Goal: Navigation & Orientation: Find specific page/section

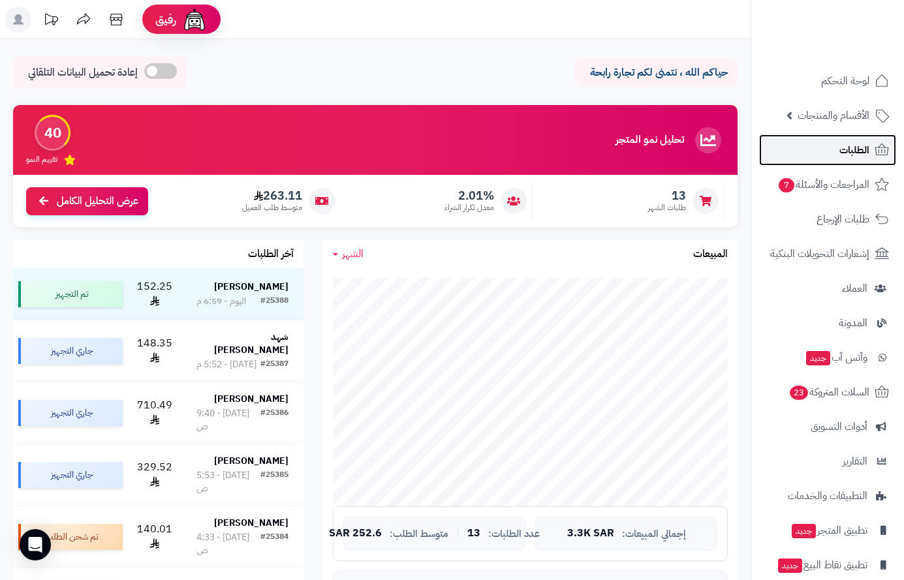
click at [846, 135] on link "الطلبات" at bounding box center [827, 149] width 137 height 31
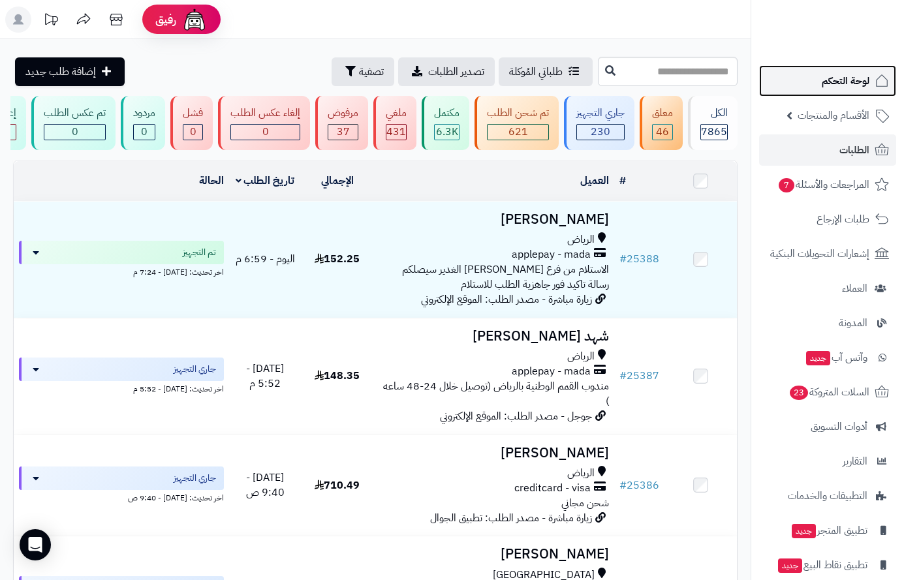
click at [829, 81] on span "لوحة التحكم" at bounding box center [846, 81] width 48 height 18
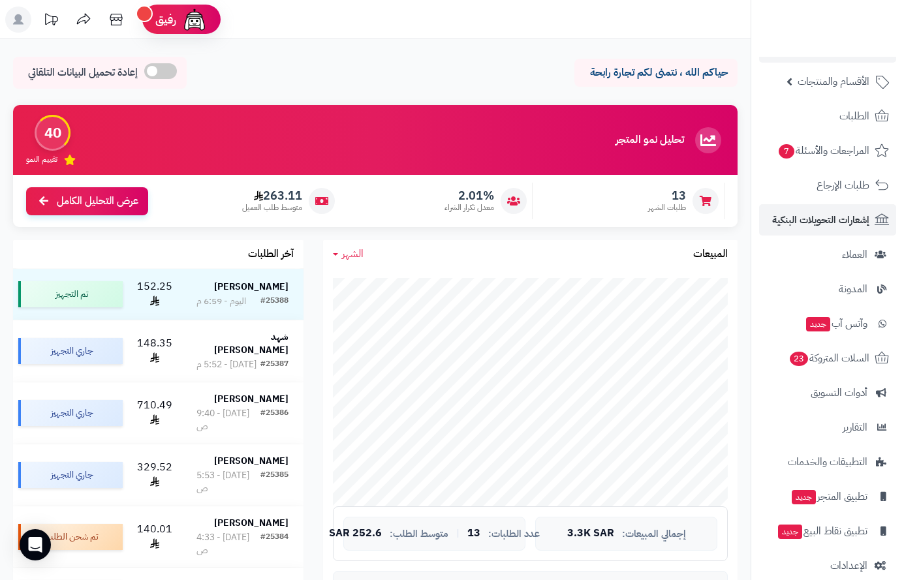
scroll to position [52, 0]
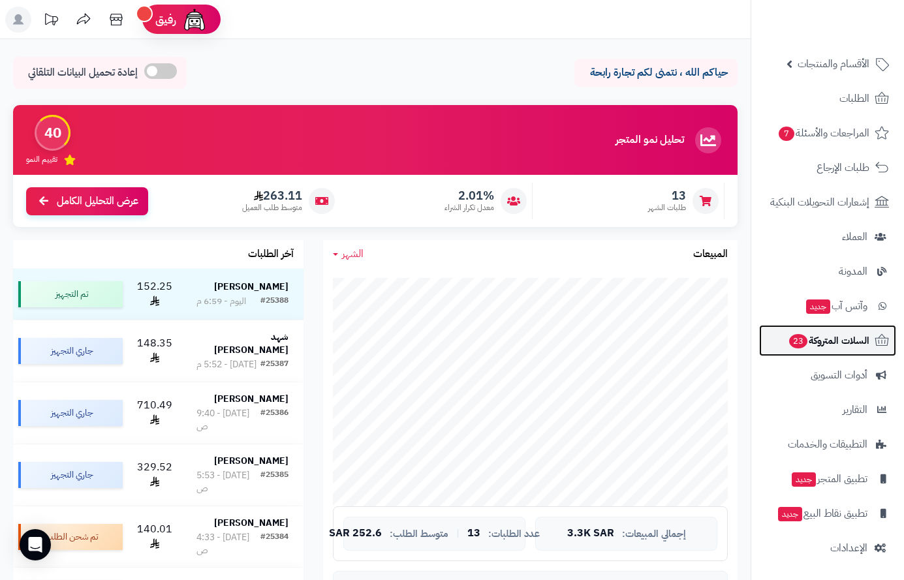
click at [834, 340] on span "السلات المتروكة 23" at bounding box center [829, 341] width 82 height 18
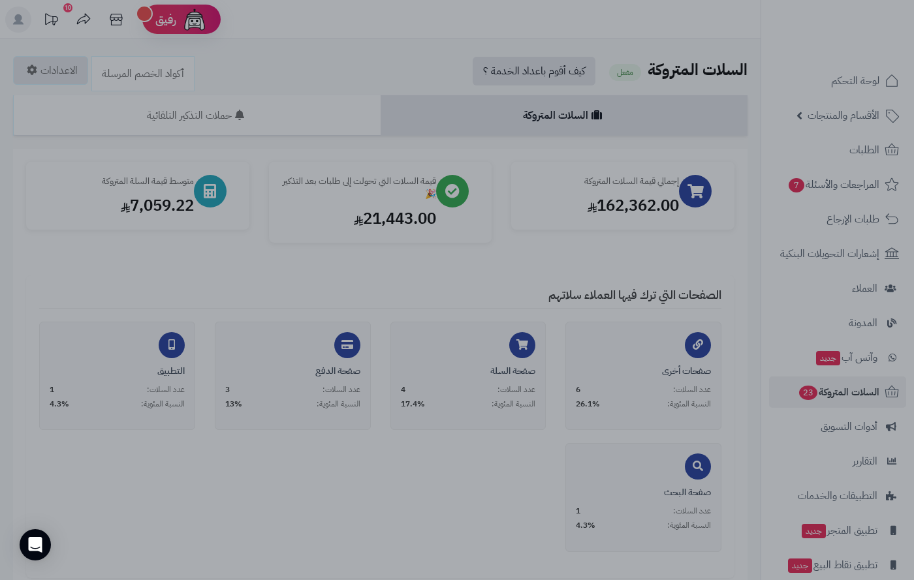
drag, startPoint x: 725, startPoint y: 151, endPoint x: 811, endPoint y: 100, distance: 99.9
click at [729, 151] on div at bounding box center [457, 290] width 914 height 580
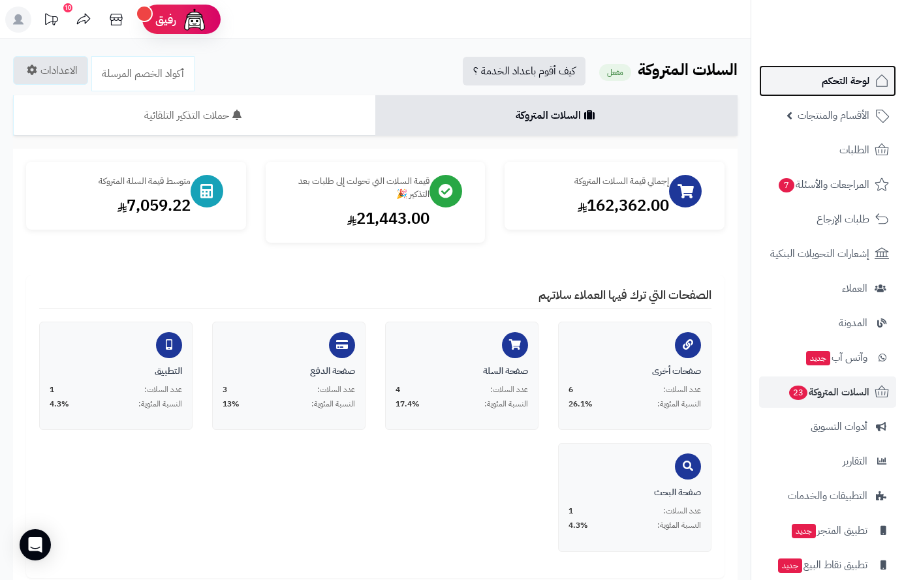
click at [836, 80] on span "لوحة التحكم" at bounding box center [846, 81] width 48 height 18
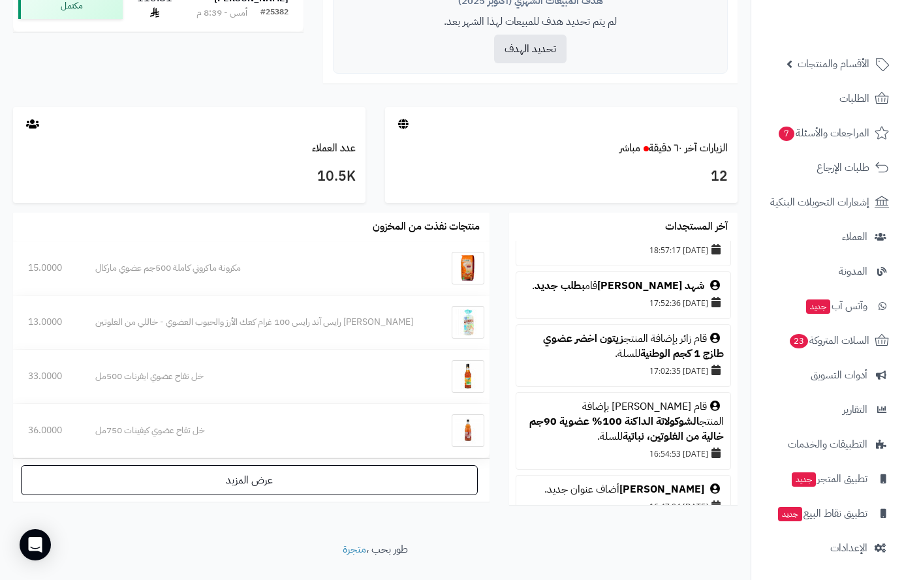
scroll to position [457, 0]
